Goal: Task Accomplishment & Management: Use online tool/utility

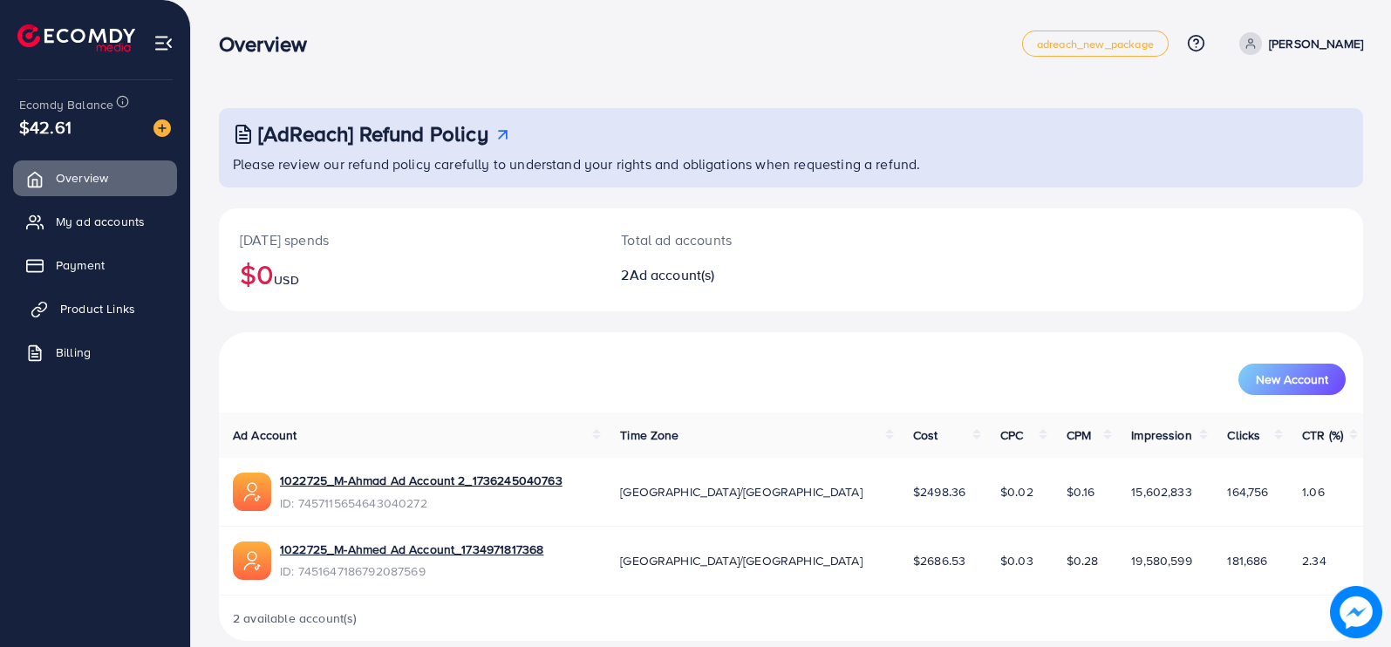
click at [80, 303] on span "Product Links" at bounding box center [97, 308] width 75 height 17
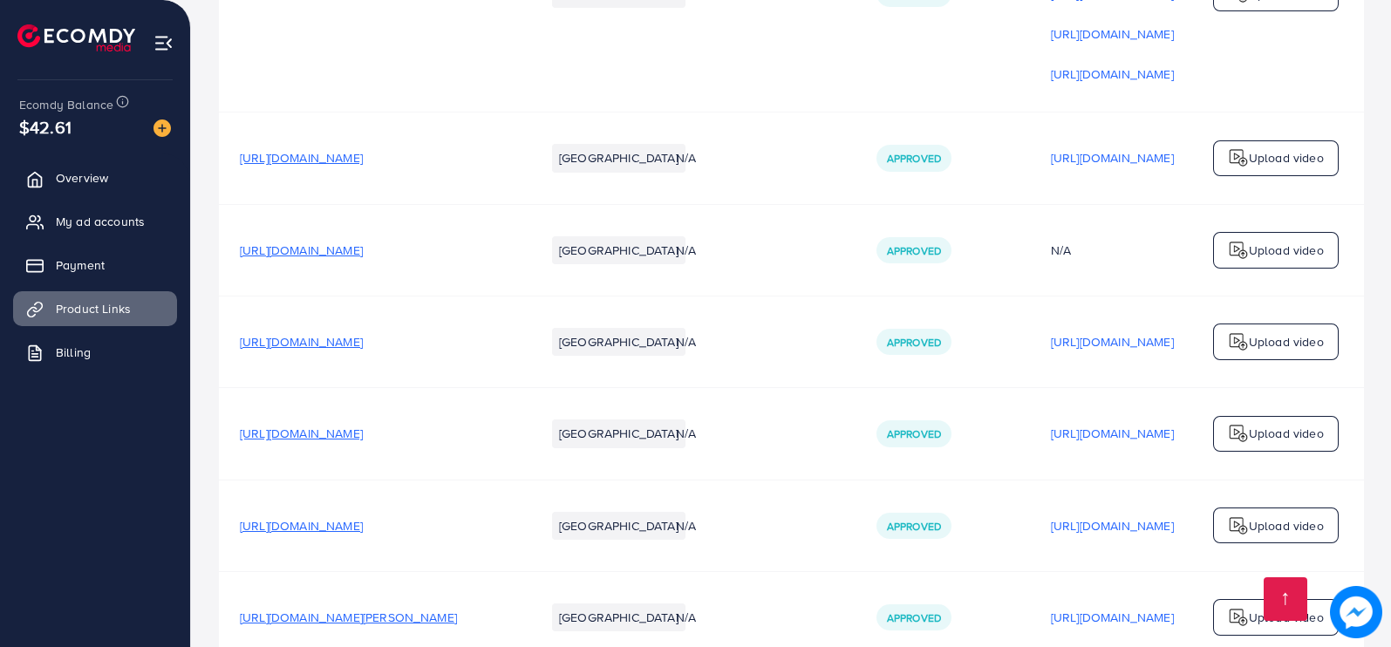
scroll to position [8432, 0]
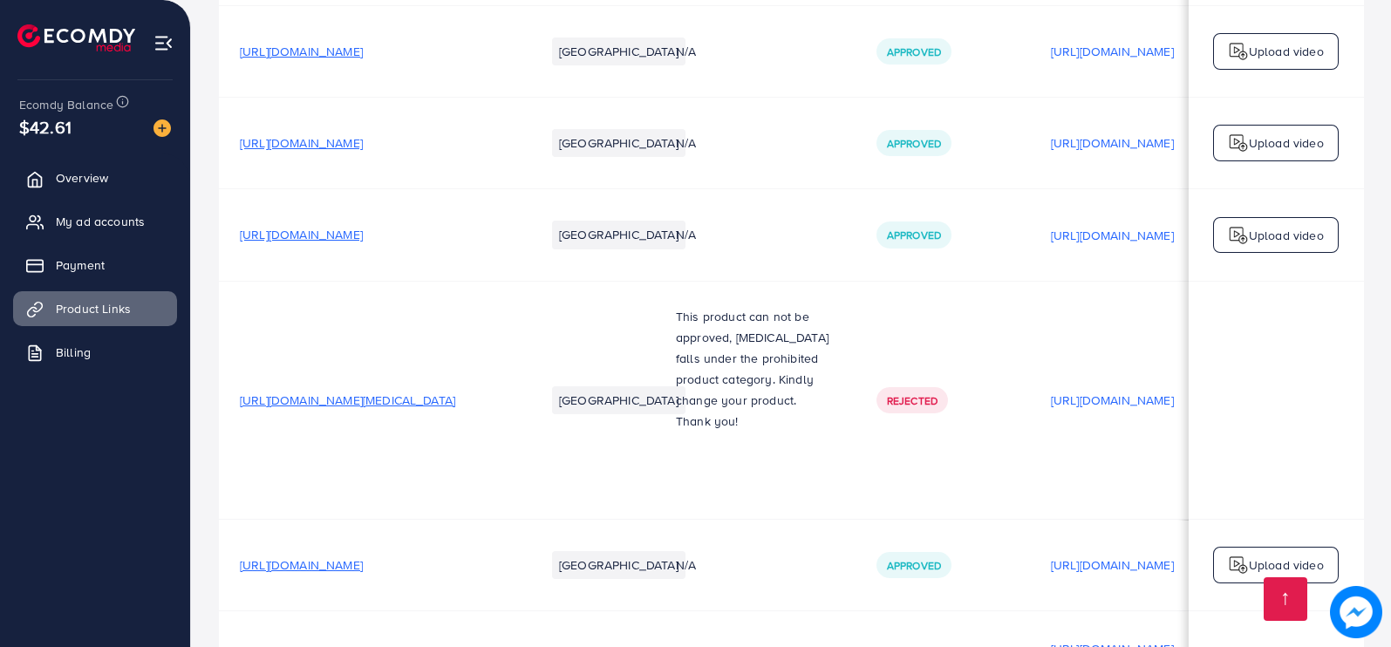
scroll to position [13666, 0]
